Goal: Check status: Check status

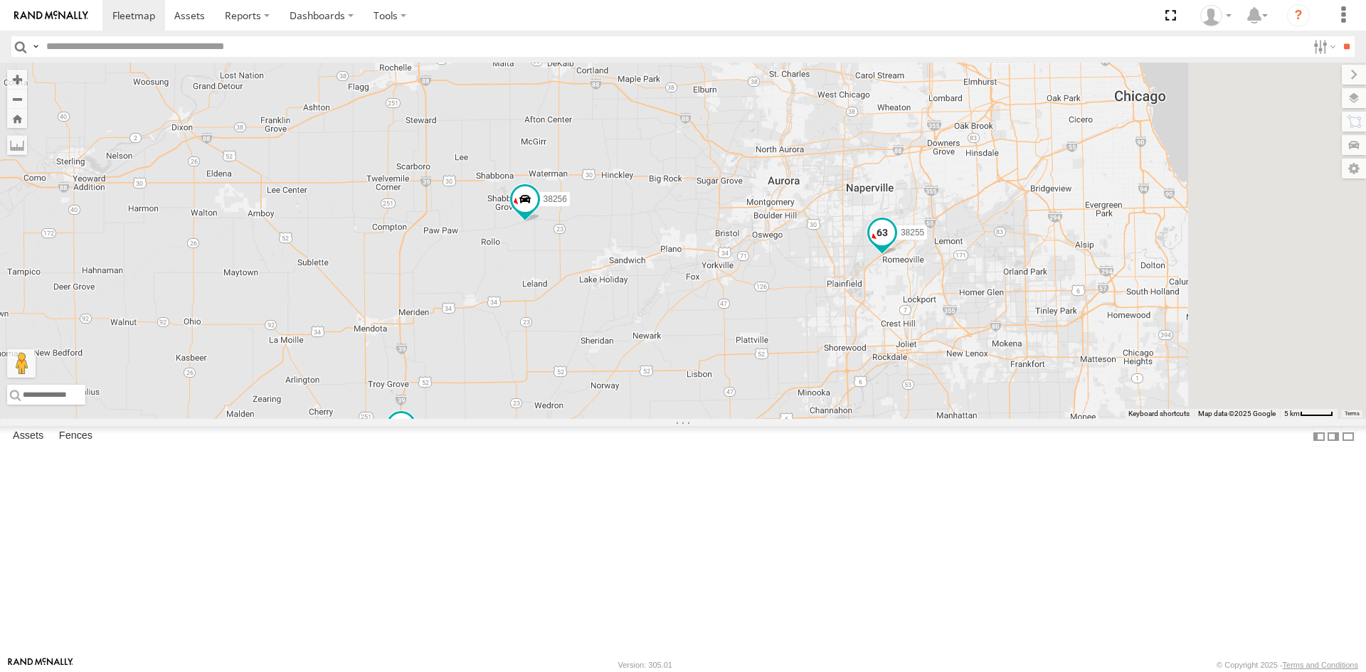
click at [898, 255] on span at bounding box center [882, 235] width 31 height 38
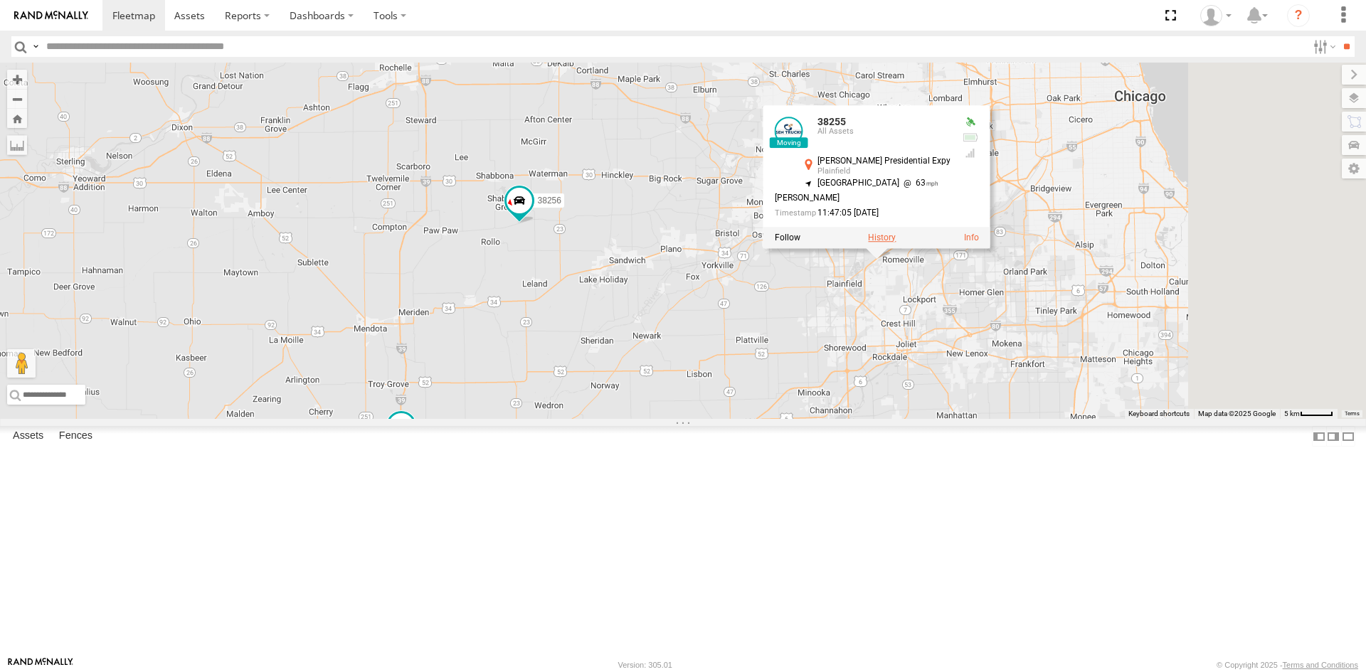
click at [896, 242] on label at bounding box center [882, 237] width 28 height 10
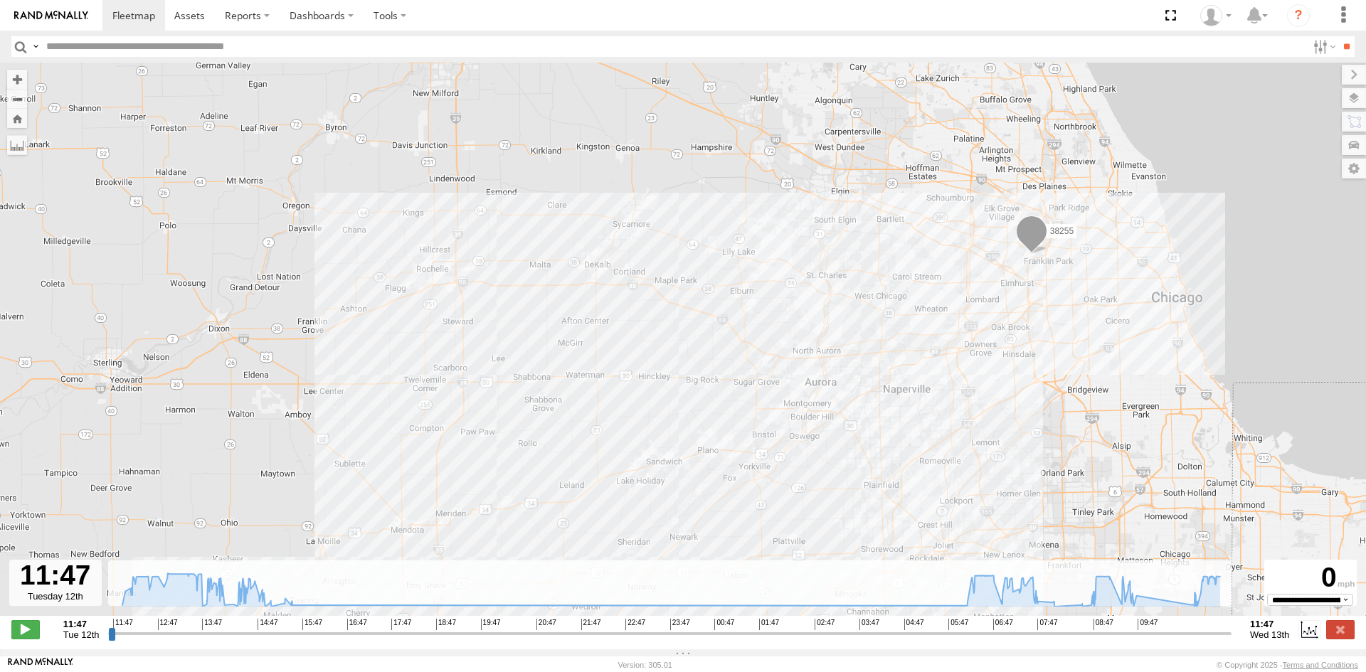
drag, startPoint x: 1175, startPoint y: 243, endPoint x: 1152, endPoint y: 388, distance: 147.0
click at [1152, 388] on div "38255 15:06 Tue 15:36 Tue" at bounding box center [683, 347] width 1366 height 568
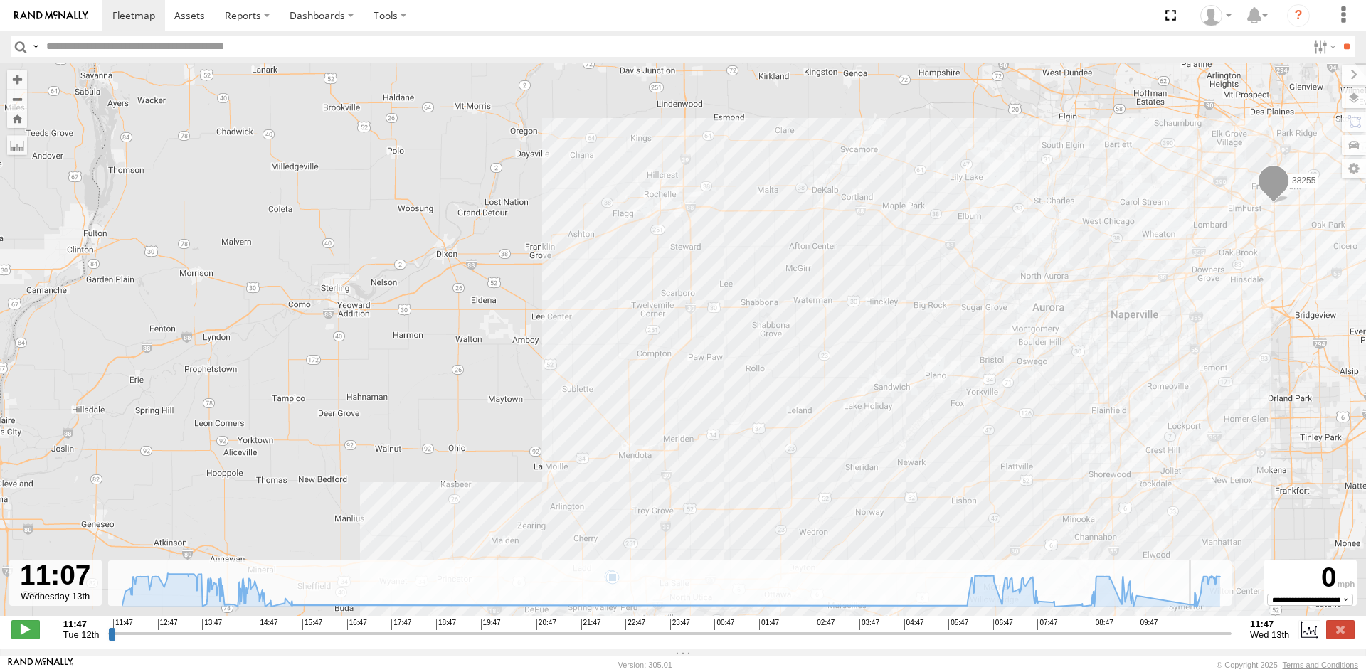
drag, startPoint x: 115, startPoint y: 639, endPoint x: 1196, endPoint y: 668, distance: 1081.8
type input "**********"
click at [1196, 640] on input "range" at bounding box center [669, 634] width 1123 height 14
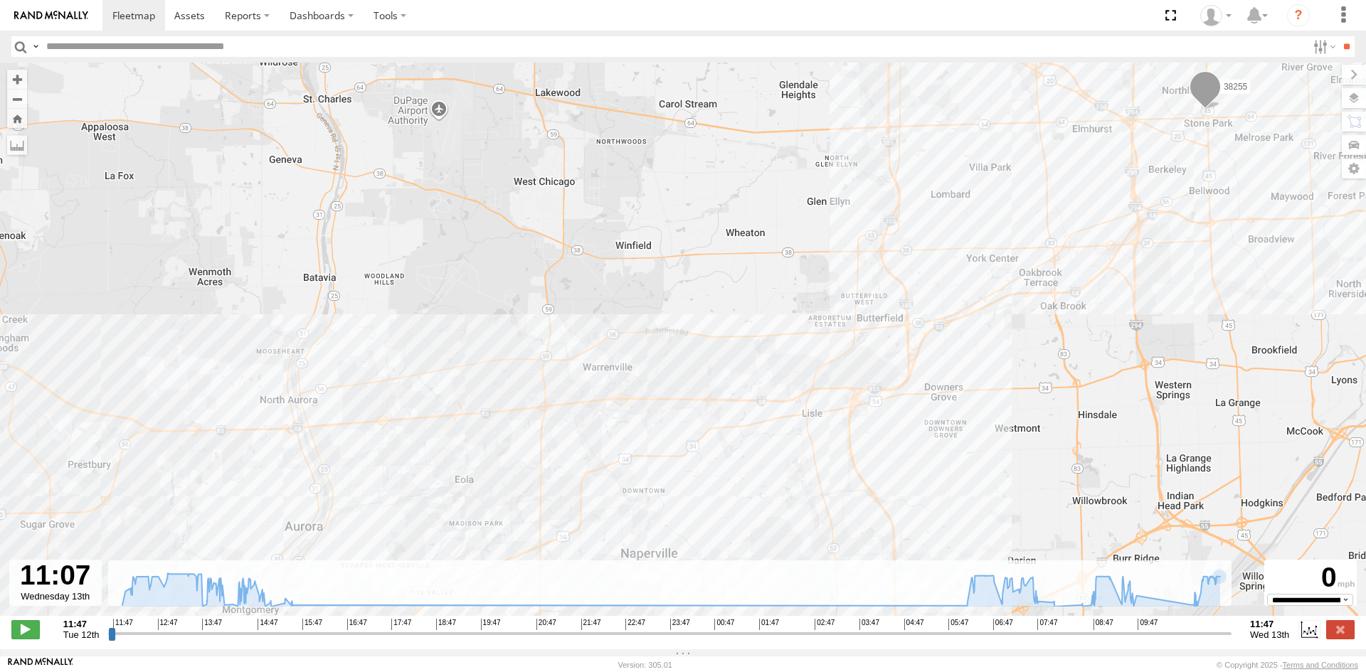
drag, startPoint x: 1291, startPoint y: 209, endPoint x: 1279, endPoint y: 486, distance: 277.0
click at [1279, 486] on div "38255 15:06 Tue 15:36 Tue" at bounding box center [683, 347] width 1366 height 568
click at [125, 22] on span at bounding box center [133, 16] width 43 height 14
